Goal: Task Accomplishment & Management: Complete application form

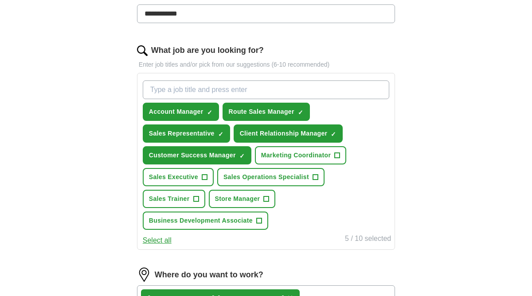
scroll to position [264, 0]
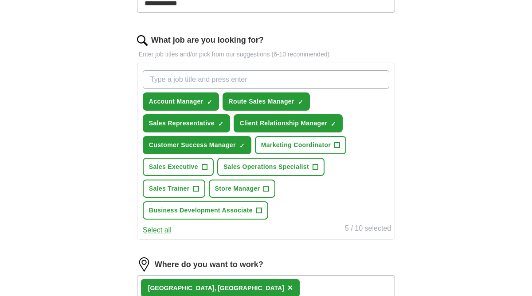
click at [227, 77] on input "What job are you looking for?" at bounding box center [266, 79] width 247 height 19
type input "c"
click at [256, 208] on span "+" at bounding box center [258, 210] width 5 height 7
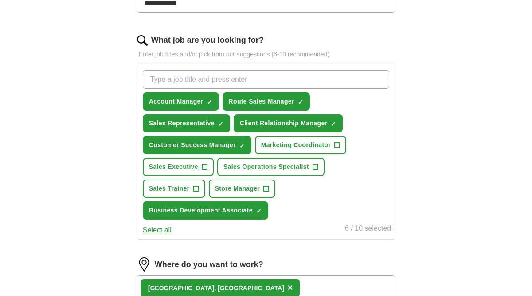
click at [249, 71] on input "What job are you looking for?" at bounding box center [266, 79] width 247 height 19
type input "customer service"
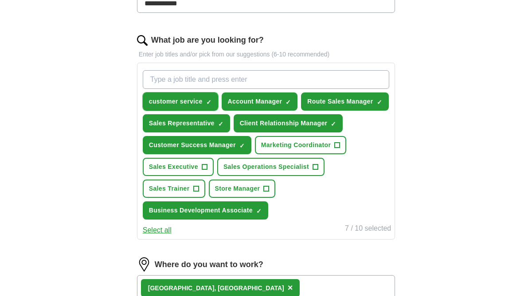
click at [0, 0] on span "×" at bounding box center [0, 0] width 0 height 0
click at [209, 98] on span "+" at bounding box center [208, 101] width 5 height 7
click at [207, 79] on input "What job are you looking for?" at bounding box center [266, 79] width 247 height 19
type input "Customer Service Representative"
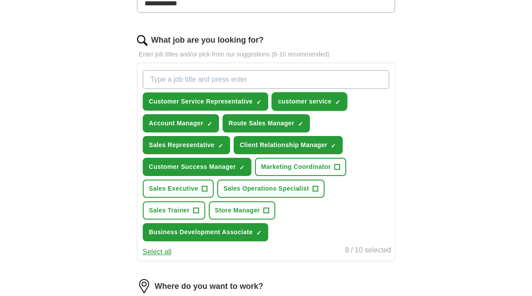
click at [0, 0] on span "×" at bounding box center [0, 0] width 0 height 0
click at [429, 121] on div "**********" at bounding box center [266, 145] width 341 height 665
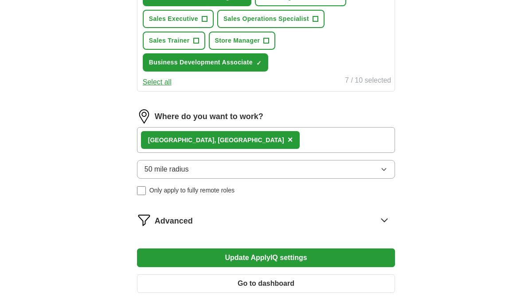
scroll to position [433, 0]
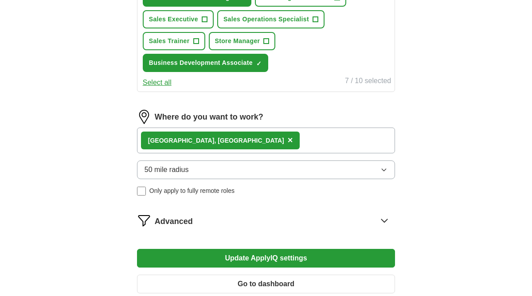
click at [292, 143] on div "[GEOGRAPHIC_DATA], [GEOGRAPHIC_DATA] ×" at bounding box center [266, 140] width 258 height 26
click at [239, 146] on div "[GEOGRAPHIC_DATA], [GEOGRAPHIC_DATA] ×" at bounding box center [266, 140] width 258 height 26
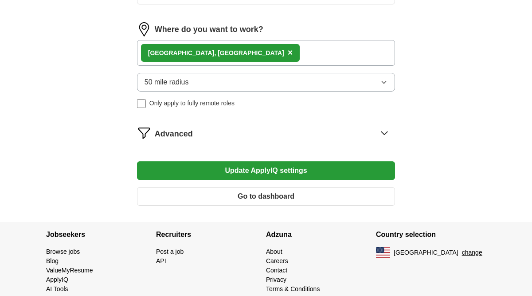
scroll to position [521, 0]
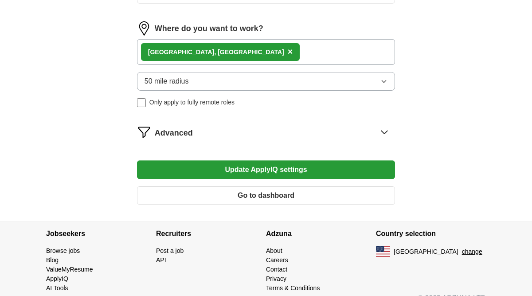
click at [279, 173] on button "Update ApplyIQ settings" at bounding box center [266, 169] width 258 height 19
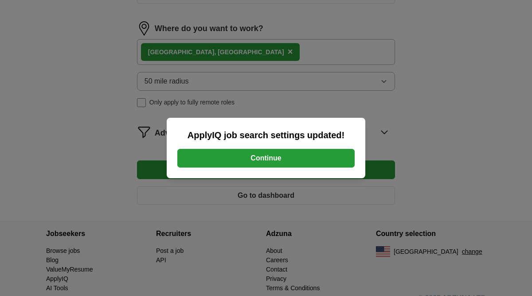
click at [292, 159] on button "Continue" at bounding box center [265, 158] width 177 height 19
